Goal: Check status: Check status

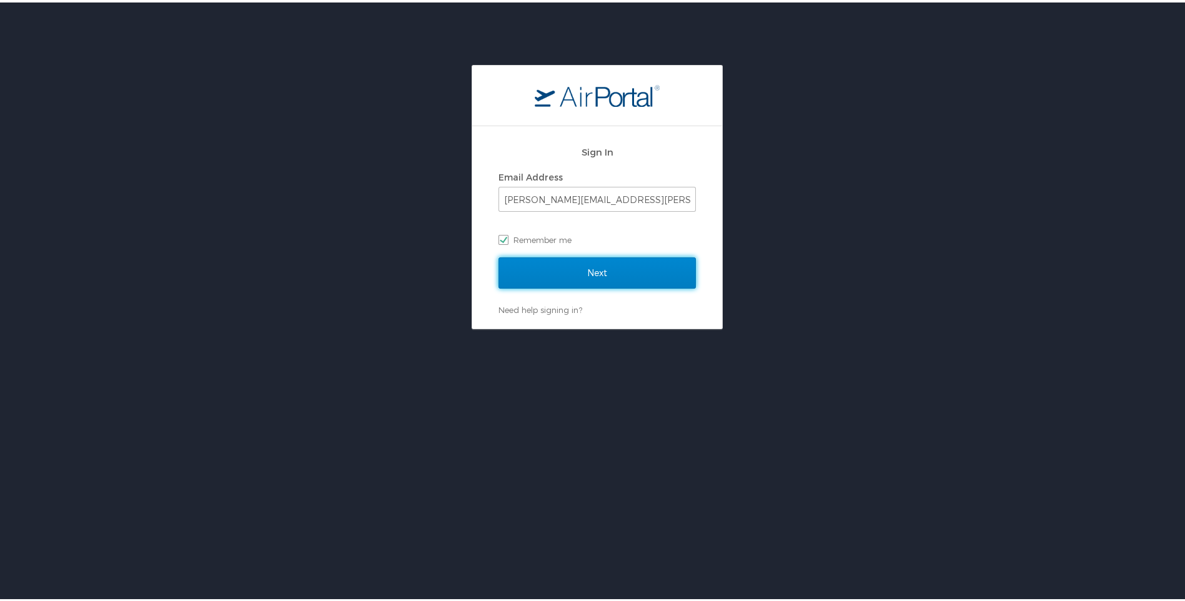
click at [613, 264] on input "Next" at bounding box center [597, 270] width 197 height 31
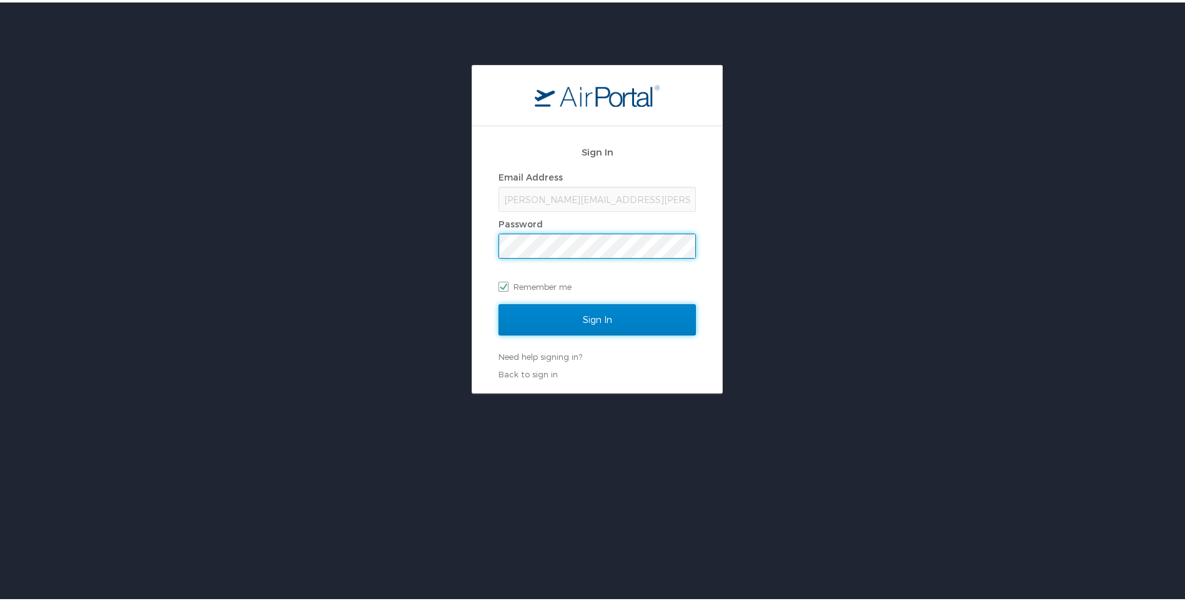
click at [519, 317] on input "Sign In" at bounding box center [597, 317] width 197 height 31
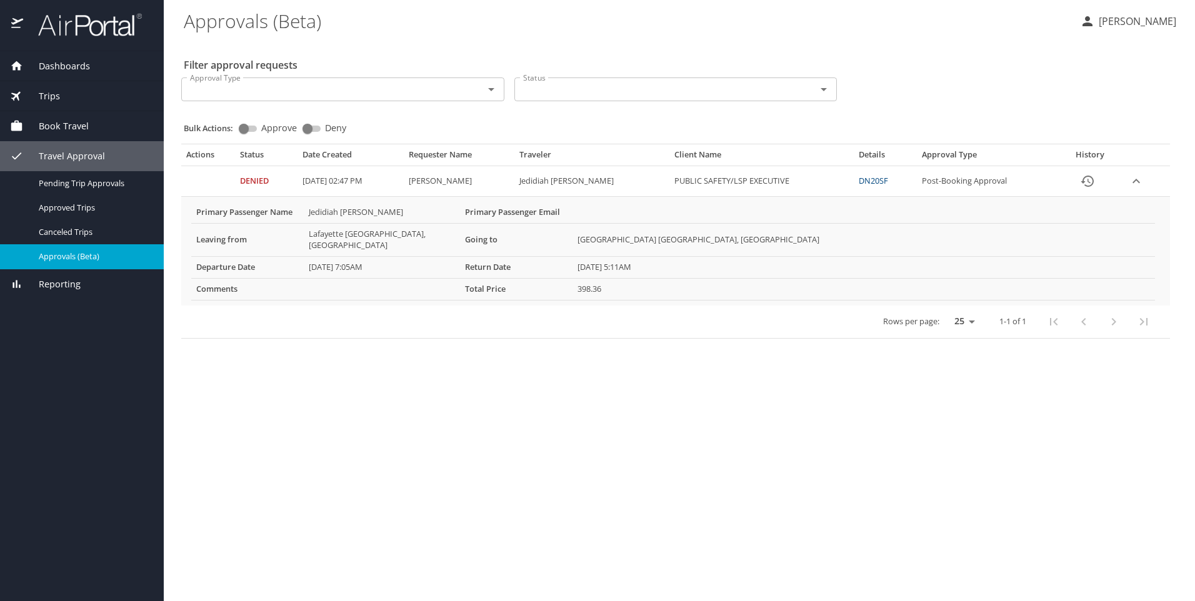
click at [1137, 180] on icon "expand row" at bounding box center [1135, 181] width 15 height 15
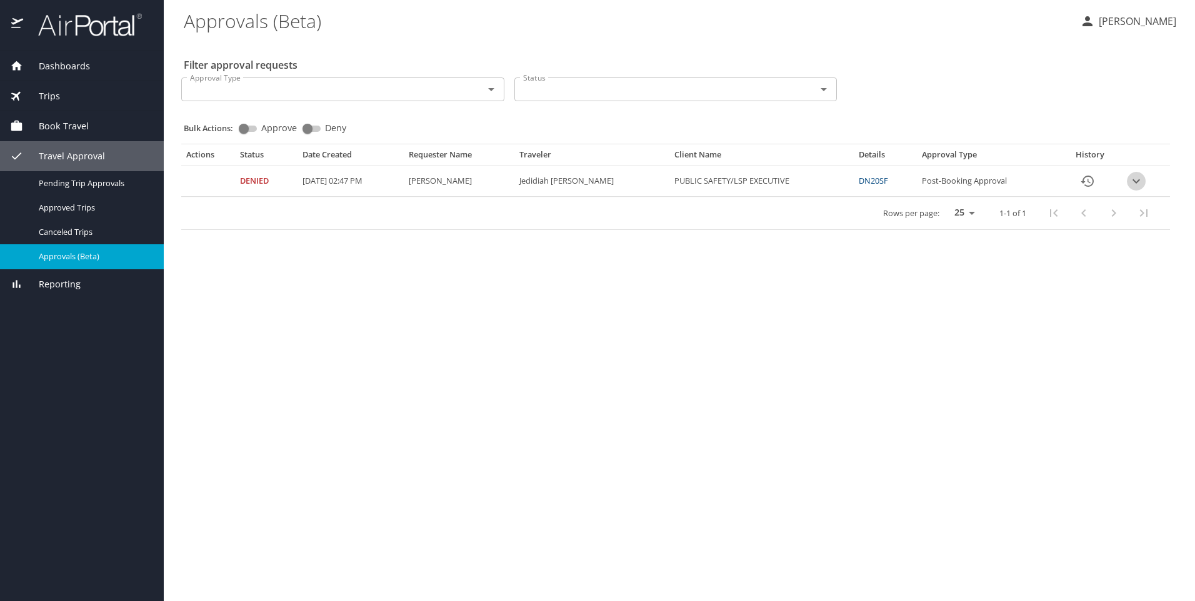
click at [1138, 181] on icon "expand row" at bounding box center [1135, 181] width 15 height 15
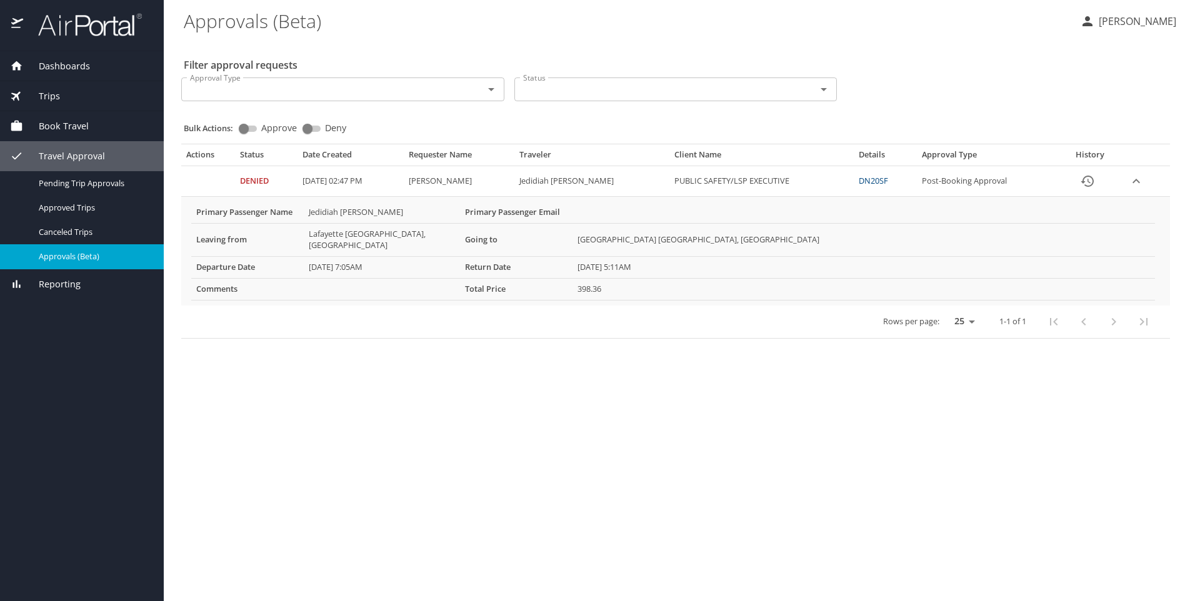
click at [888, 181] on link "DN20SF" at bounding box center [873, 180] width 29 height 11
click at [63, 69] on span "Dashboards" at bounding box center [56, 66] width 67 height 14
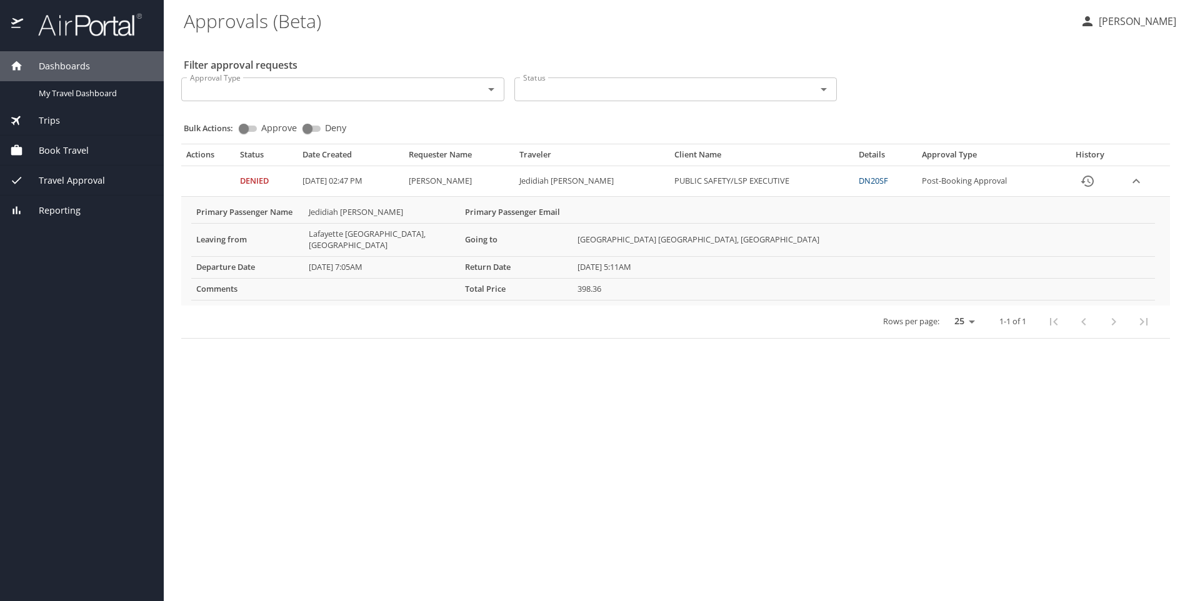
click at [49, 119] on span "Trips" at bounding box center [41, 121] width 37 height 14
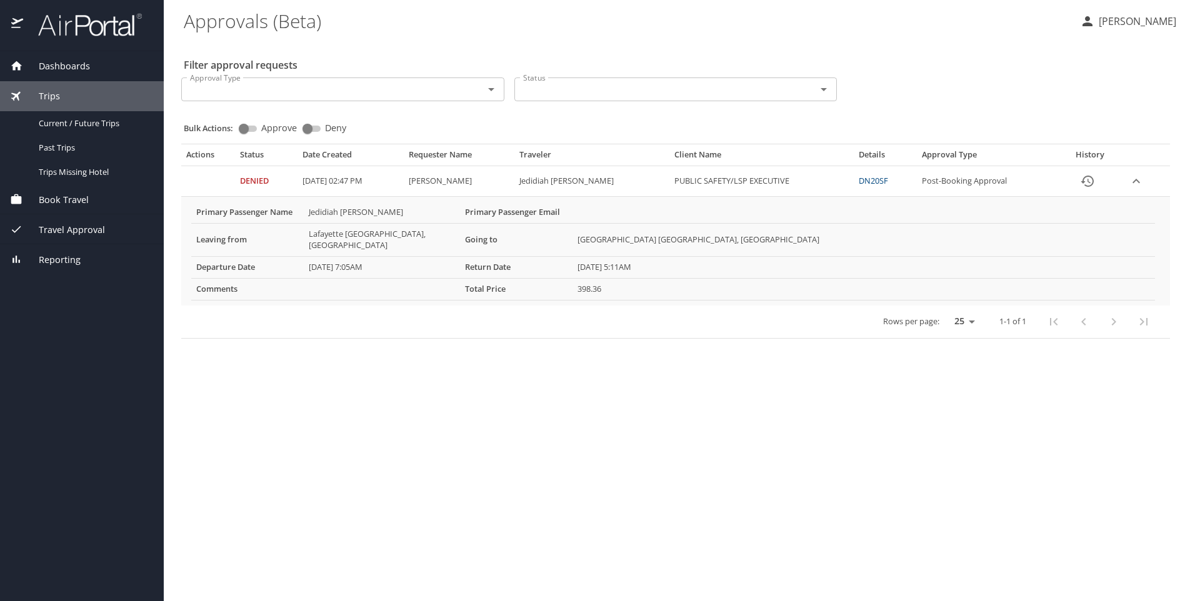
click at [61, 230] on span "Travel Approval" at bounding box center [64, 230] width 82 height 14
